Goal: Task Accomplishment & Management: Manage account settings

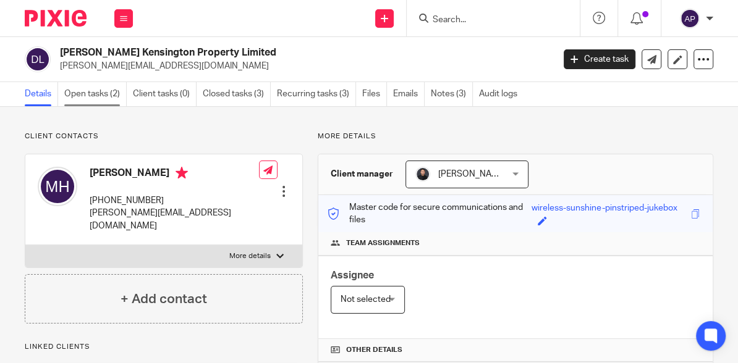
click at [104, 96] on link "Open tasks (2)" at bounding box center [95, 94] width 62 height 24
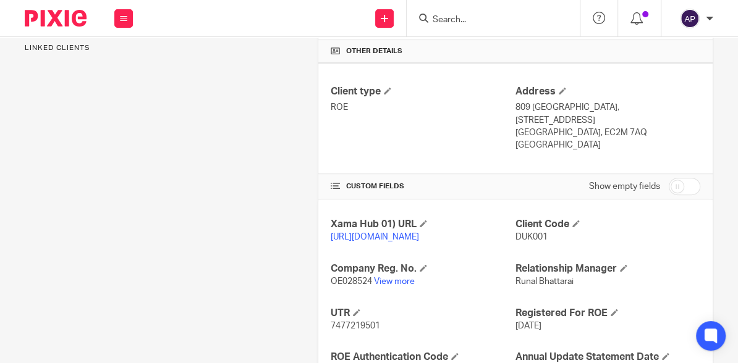
scroll to position [395, 0]
